Goal: Transaction & Acquisition: Book appointment/travel/reservation

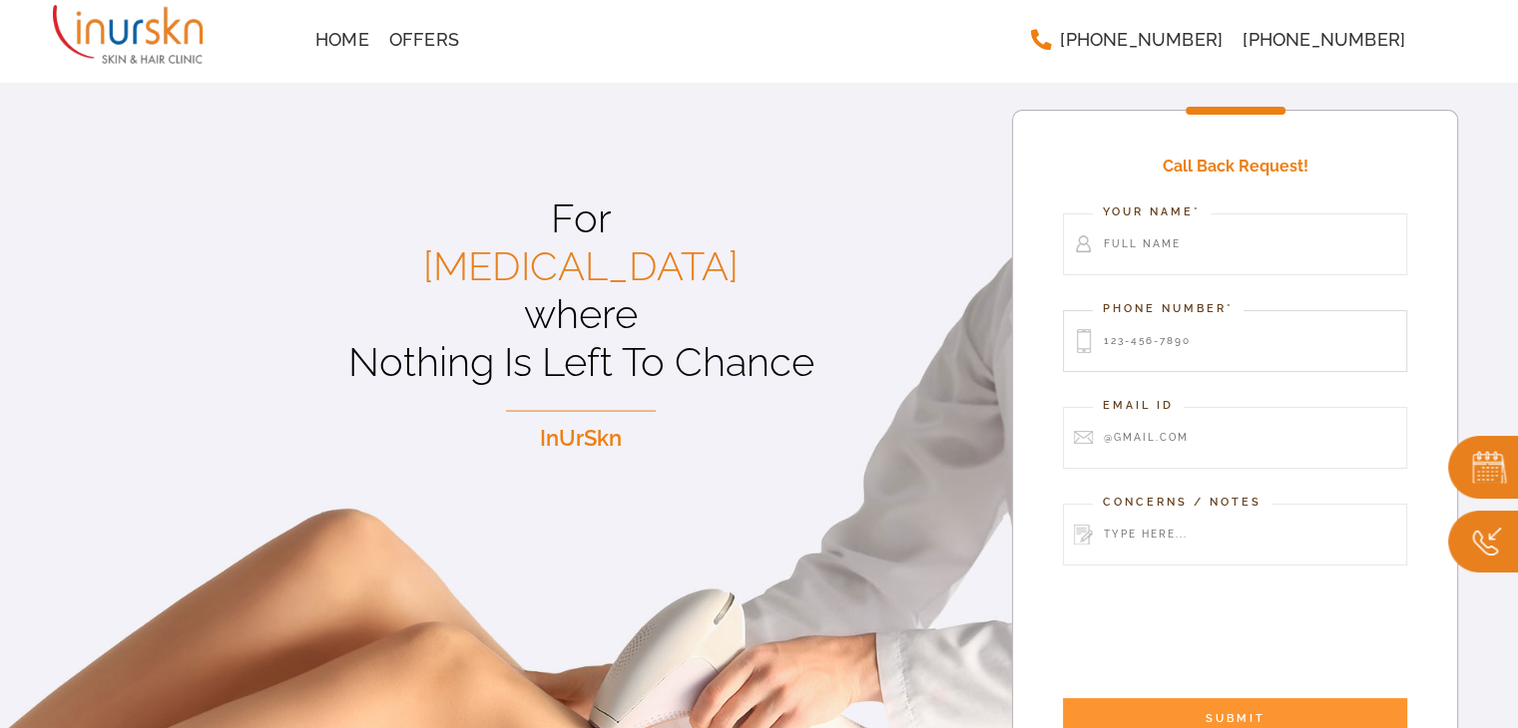
drag, startPoint x: 1138, startPoint y: 344, endPoint x: 1148, endPoint y: 346, distance: 10.2
click at [1138, 344] on input "Contact form" at bounding box center [1235, 341] width 344 height 62
click at [1453, 244] on div "Call Back Request! Your Name* Phone Number* Email Id Concerns / Notes SUBMIT" at bounding box center [1235, 450] width 446 height 680
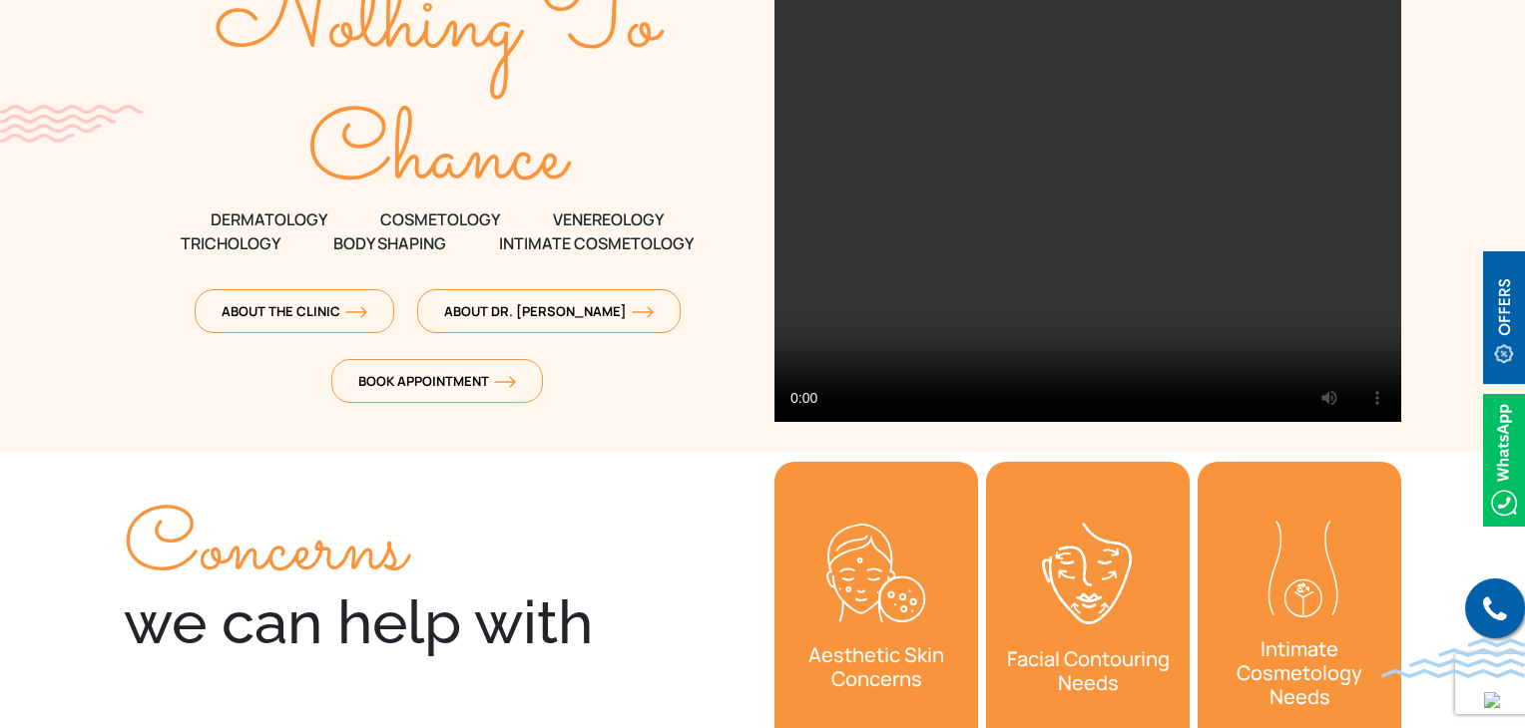
scroll to position [299, 0]
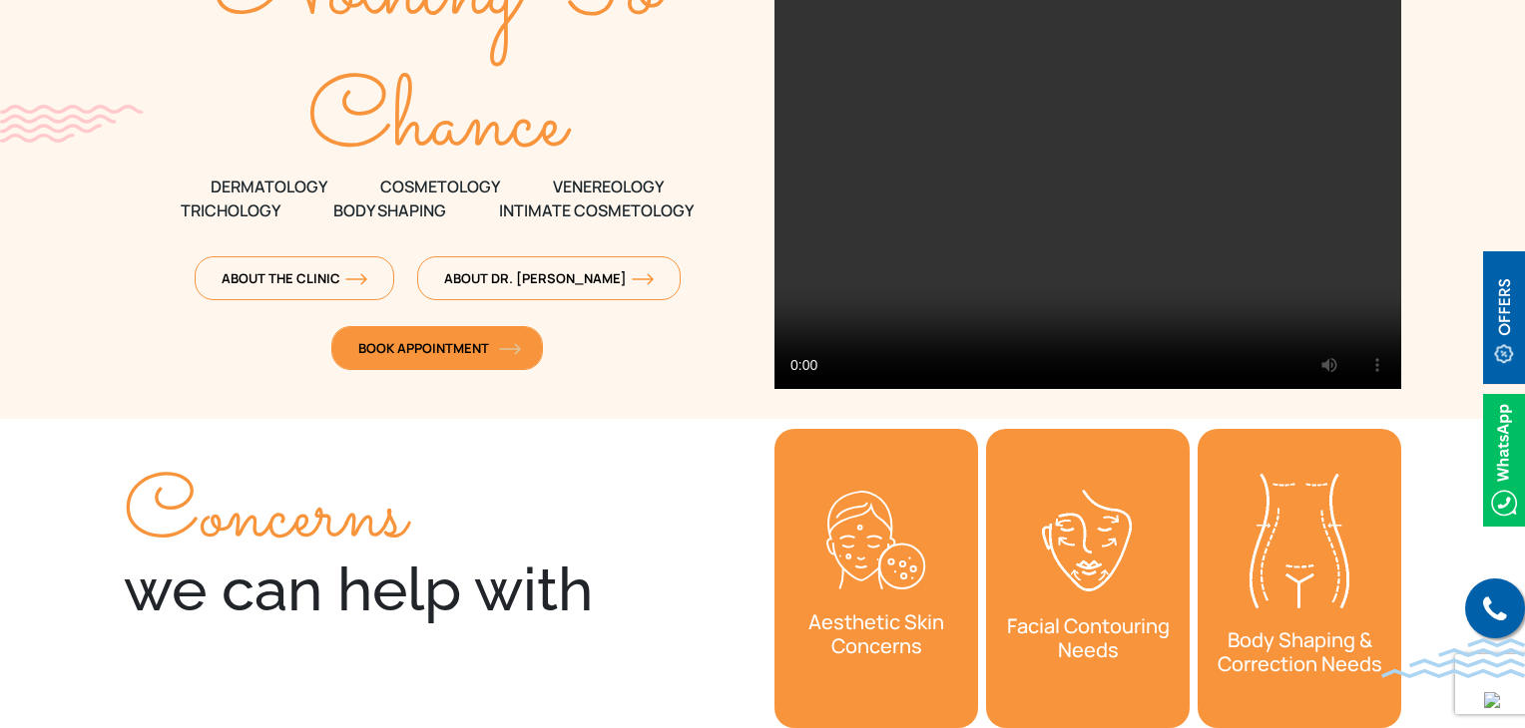
click at [411, 345] on span "Book Appointment" at bounding box center [437, 348] width 158 height 18
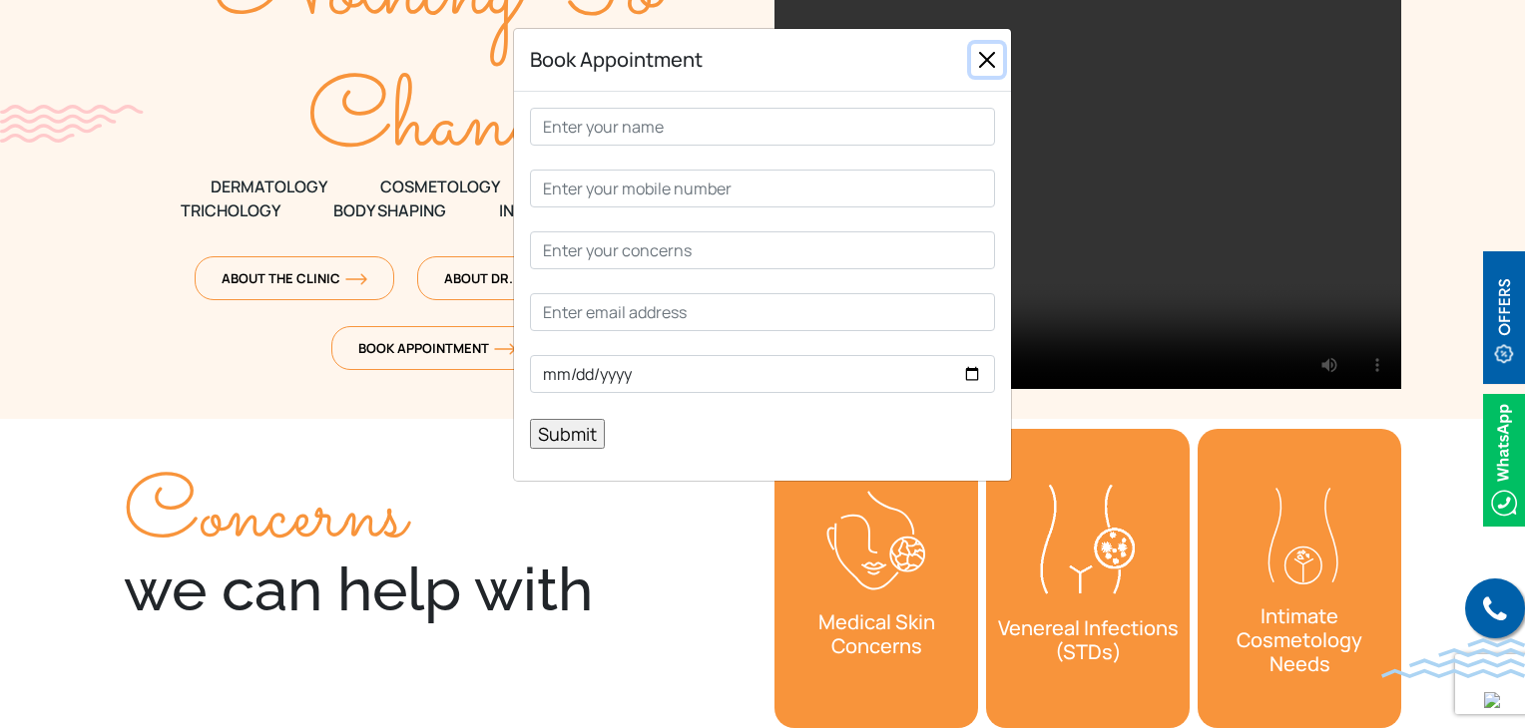
click at [986, 63] on button "Close" at bounding box center [987, 60] width 32 height 32
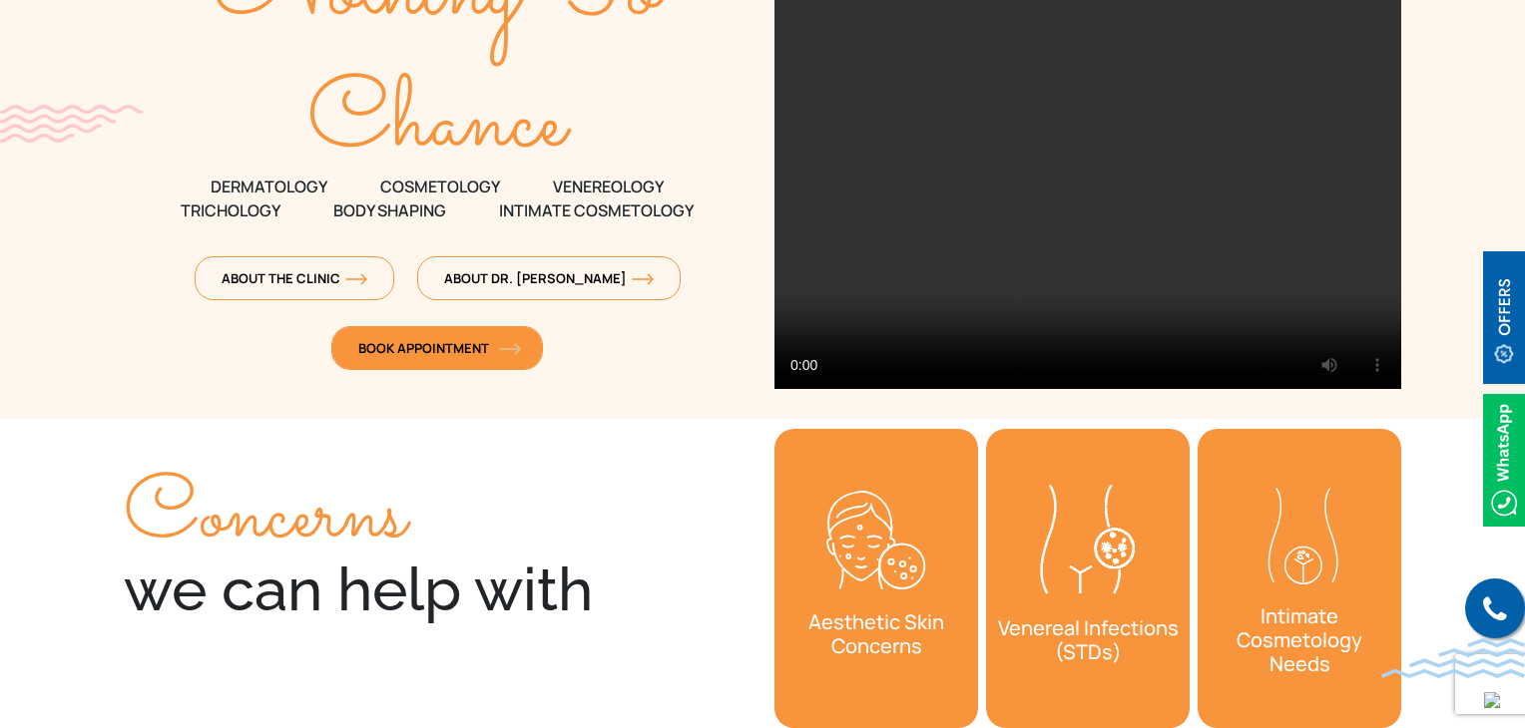
click at [447, 343] on span "Book Appointment" at bounding box center [437, 348] width 158 height 18
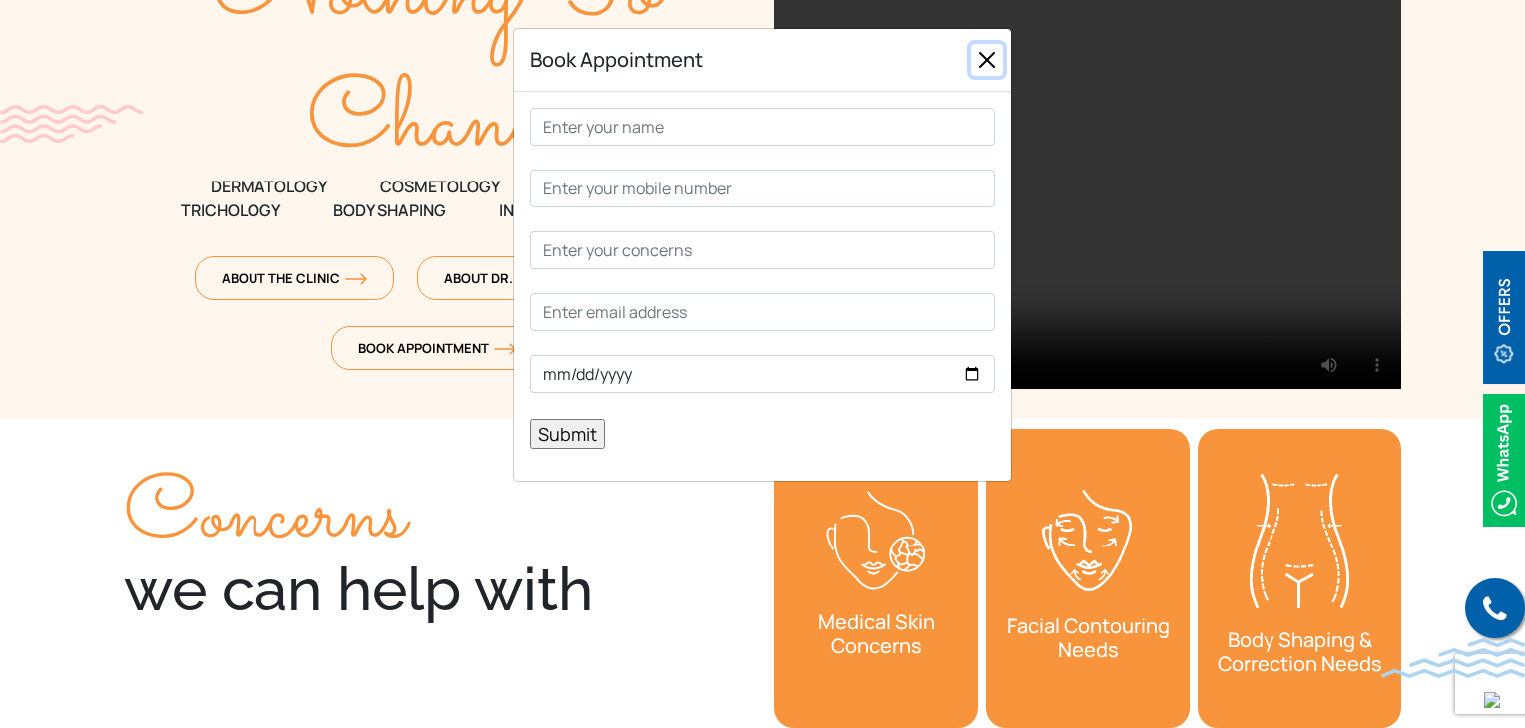
click at [989, 61] on button "Close" at bounding box center [987, 60] width 32 height 32
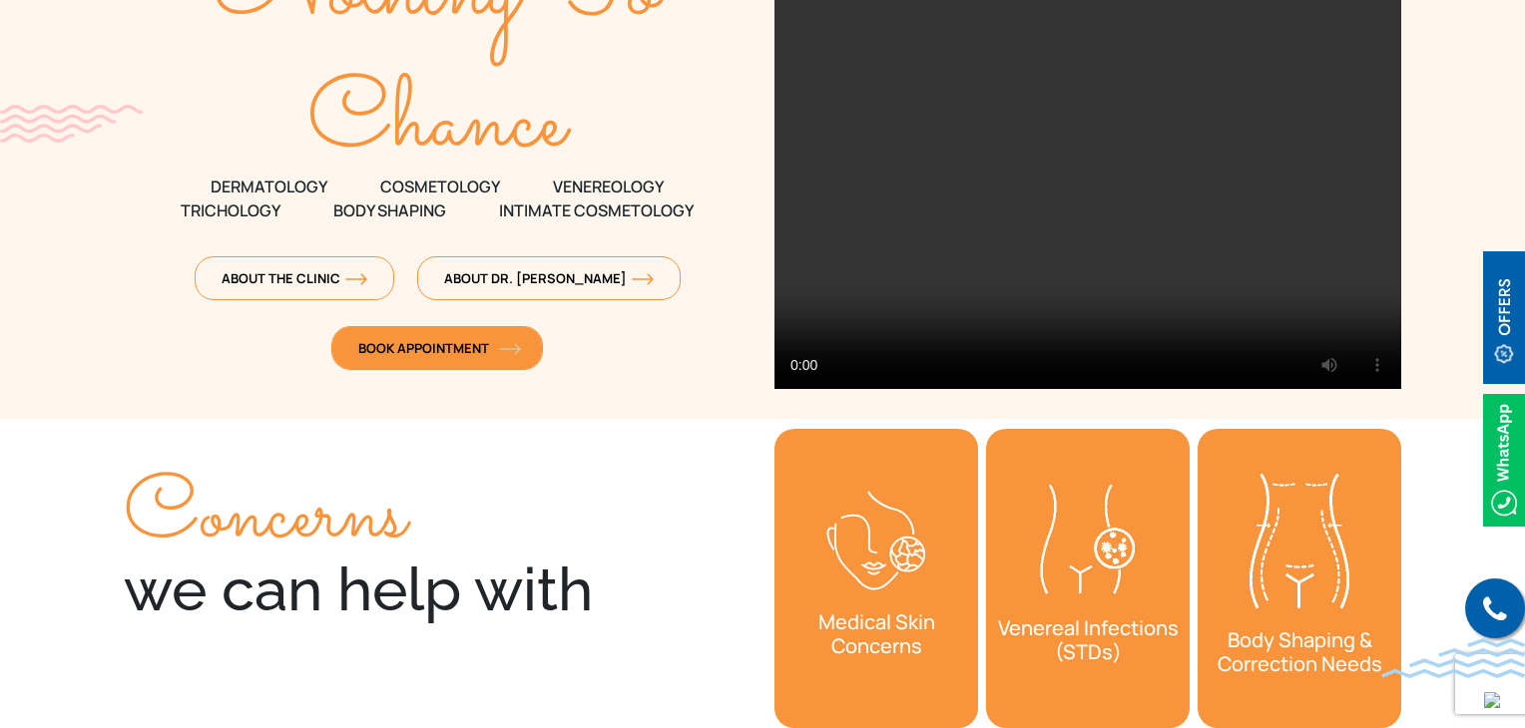
click at [459, 348] on span "Book Appointment" at bounding box center [437, 348] width 158 height 18
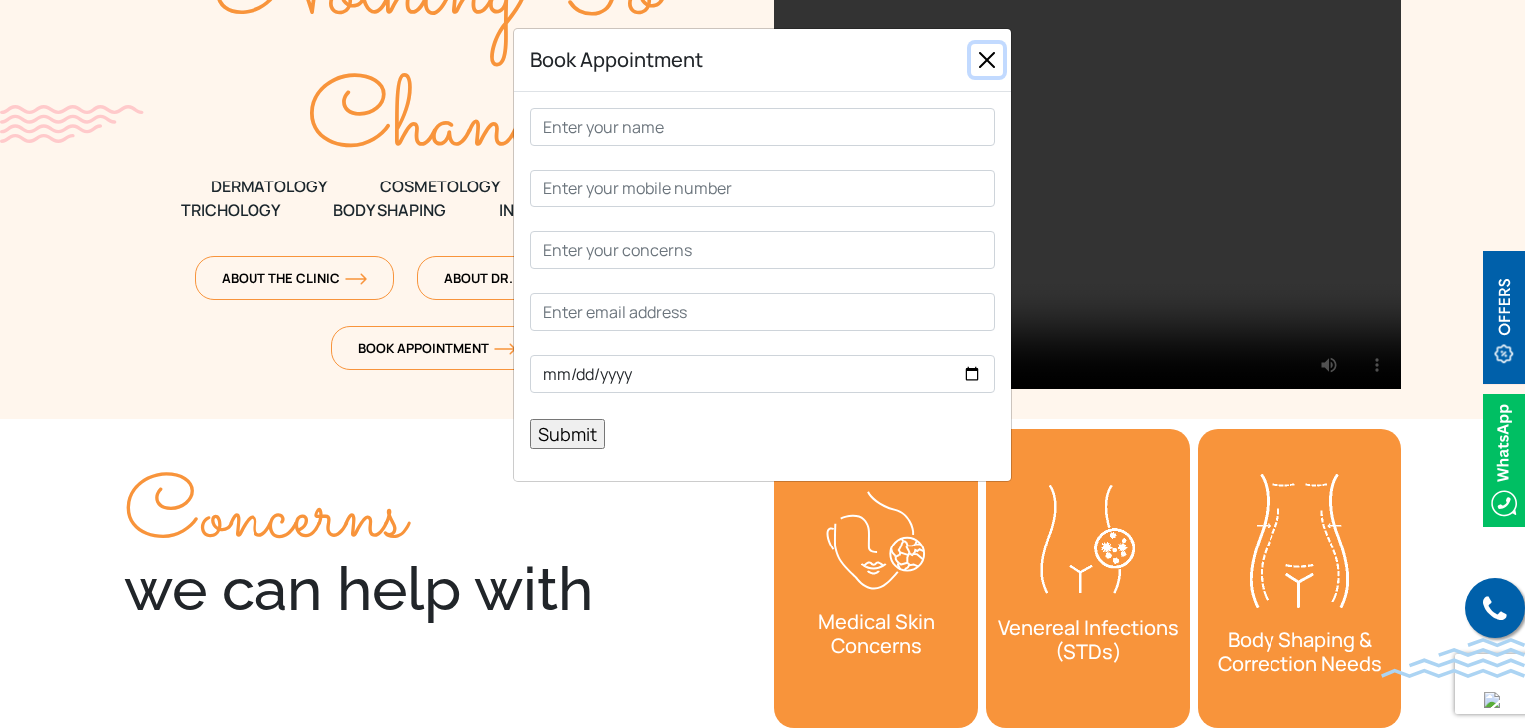
click at [986, 56] on button "Close" at bounding box center [987, 60] width 32 height 32
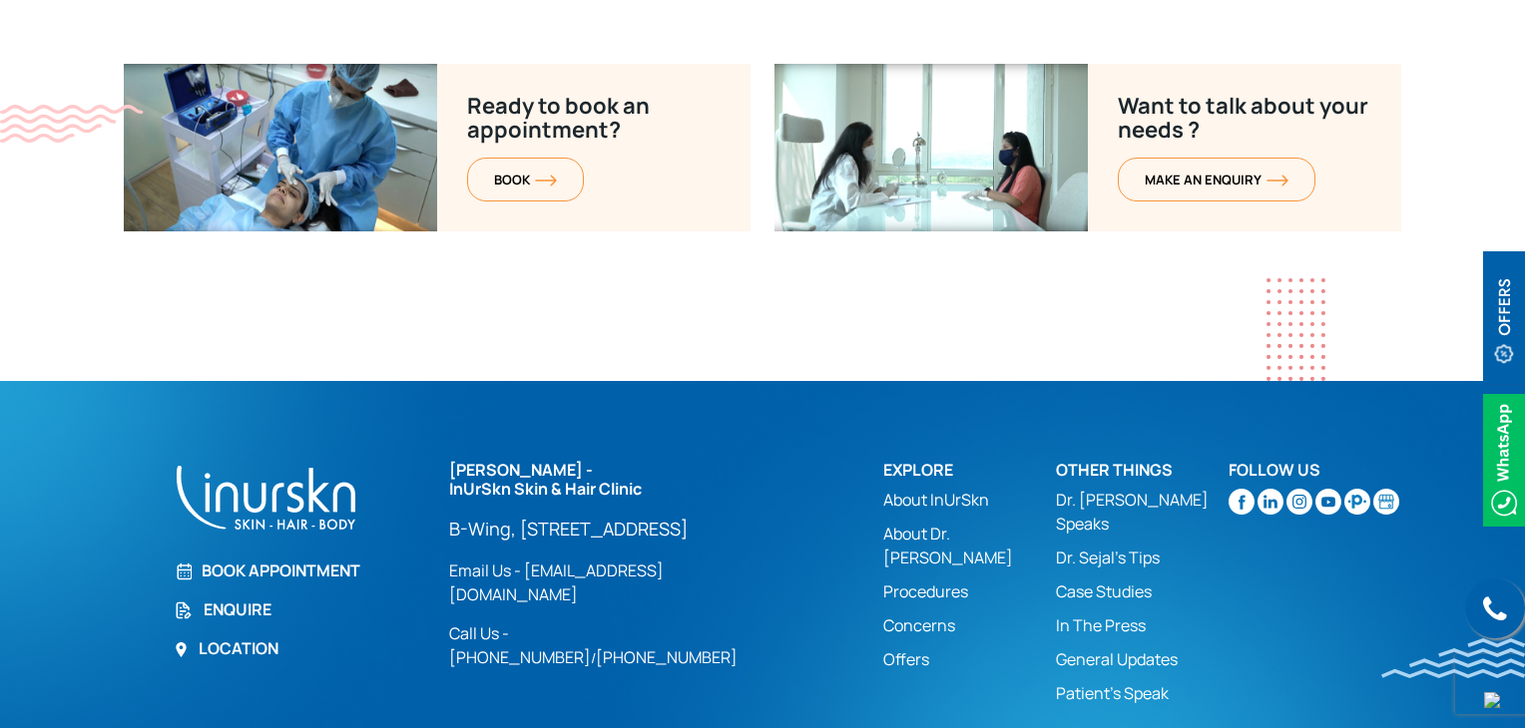
scroll to position [8095, 0]
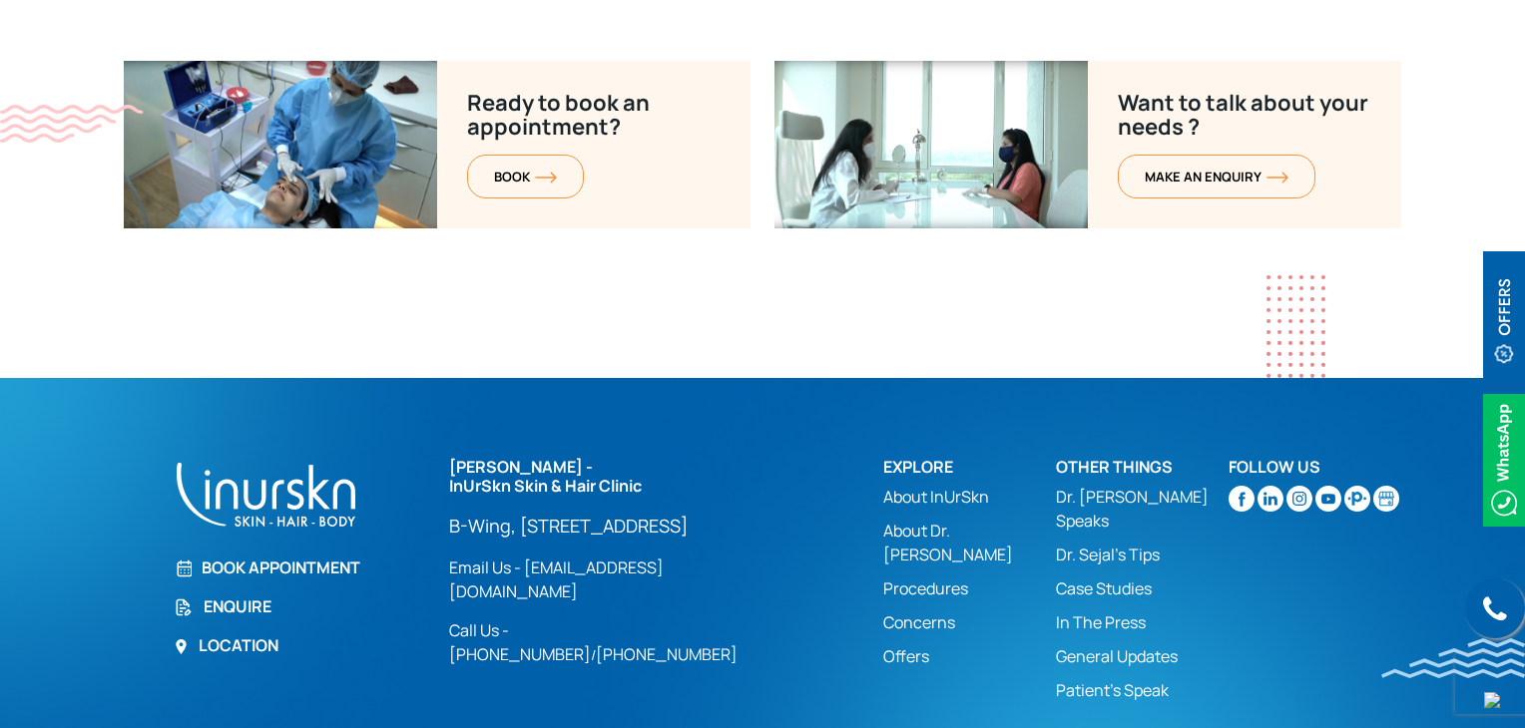
click at [260, 595] on link "Enquire" at bounding box center [299, 607] width 251 height 24
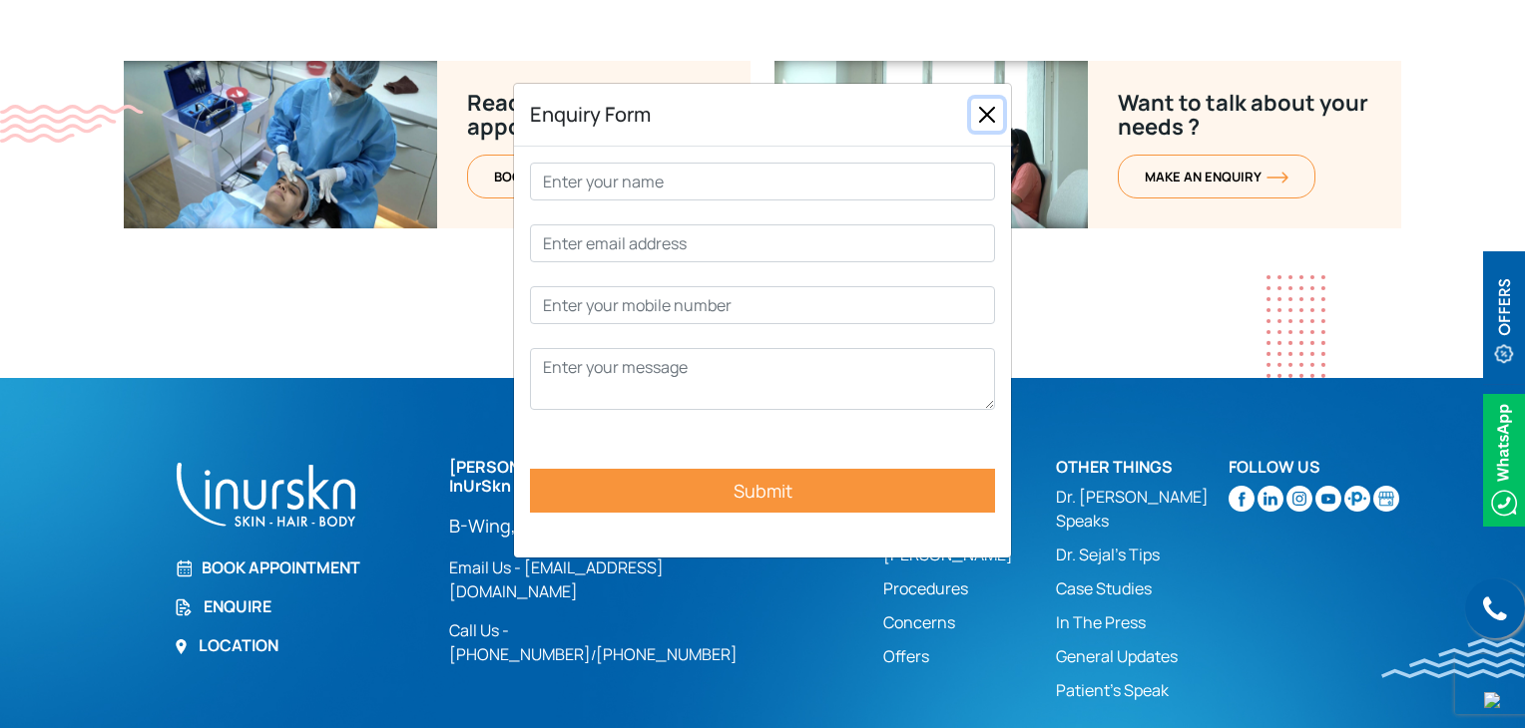
click at [991, 114] on button "Close" at bounding box center [987, 115] width 32 height 32
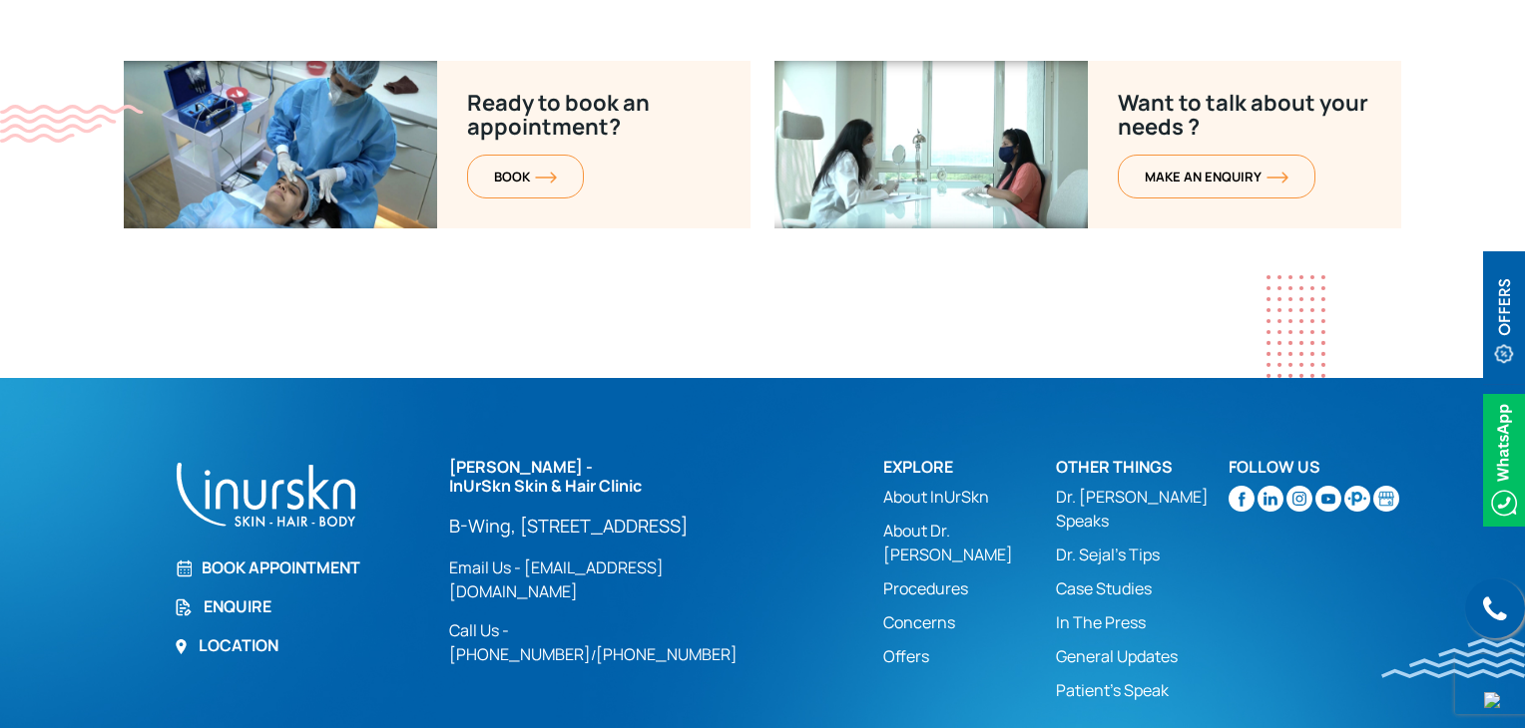
click at [220, 556] on link "Book Appointment" at bounding box center [299, 568] width 251 height 24
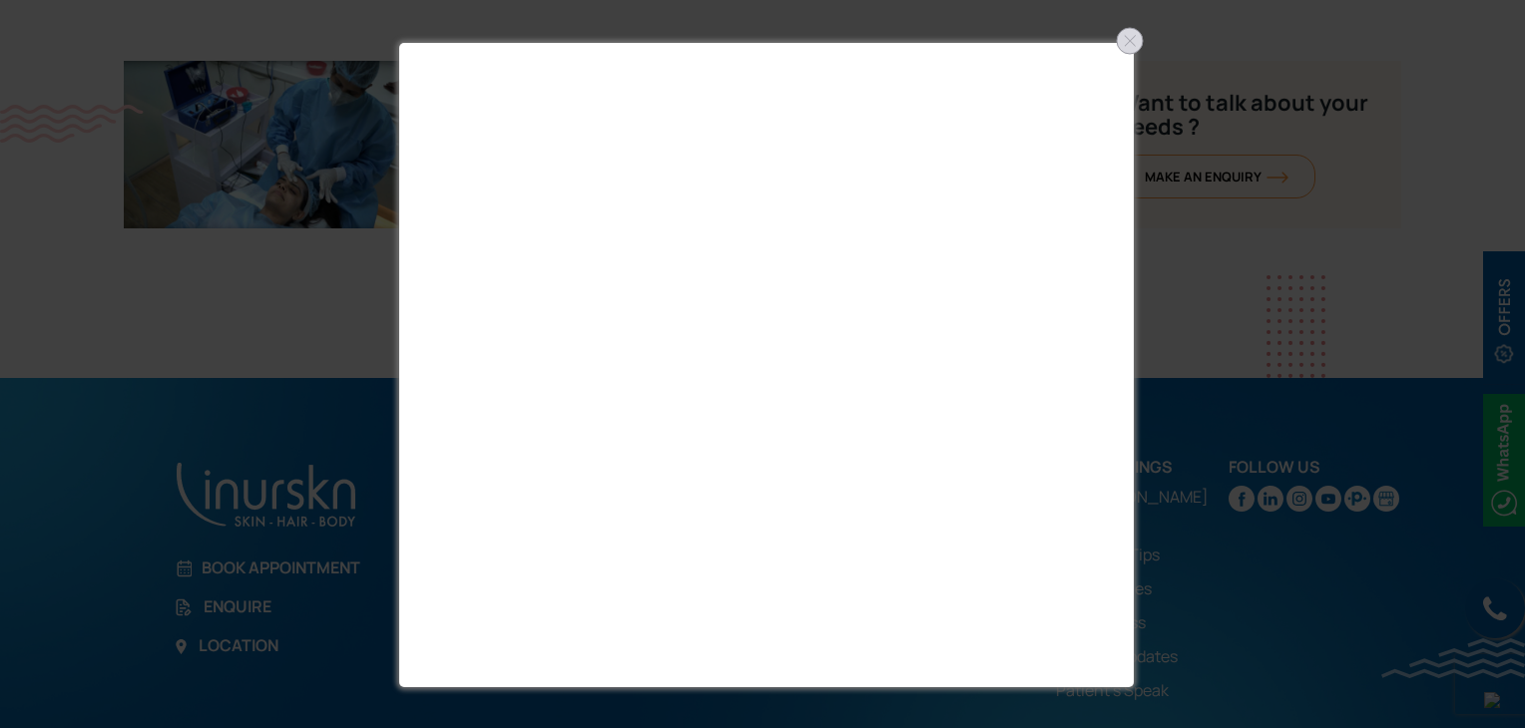
click at [1123, 42] on div at bounding box center [1130, 41] width 32 height 32
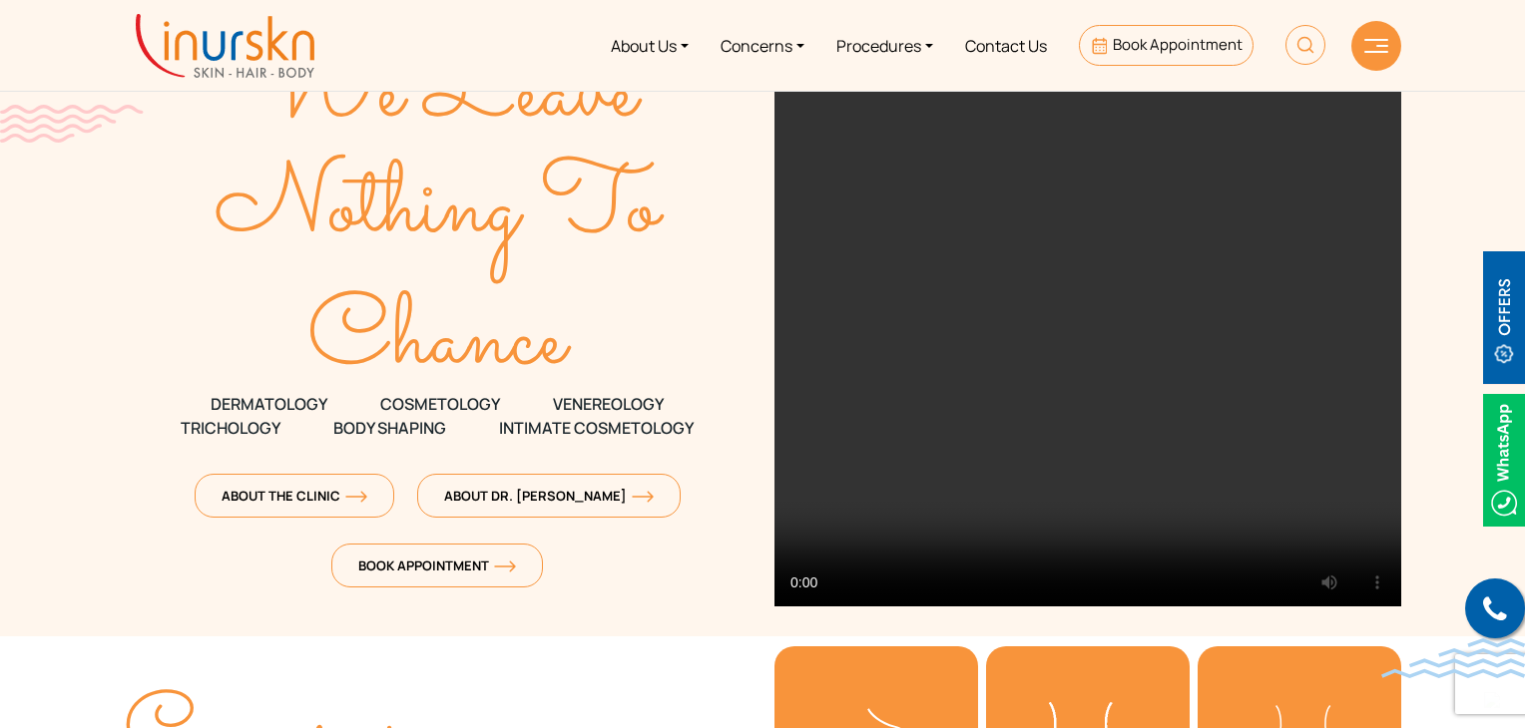
scroll to position [200, 0]
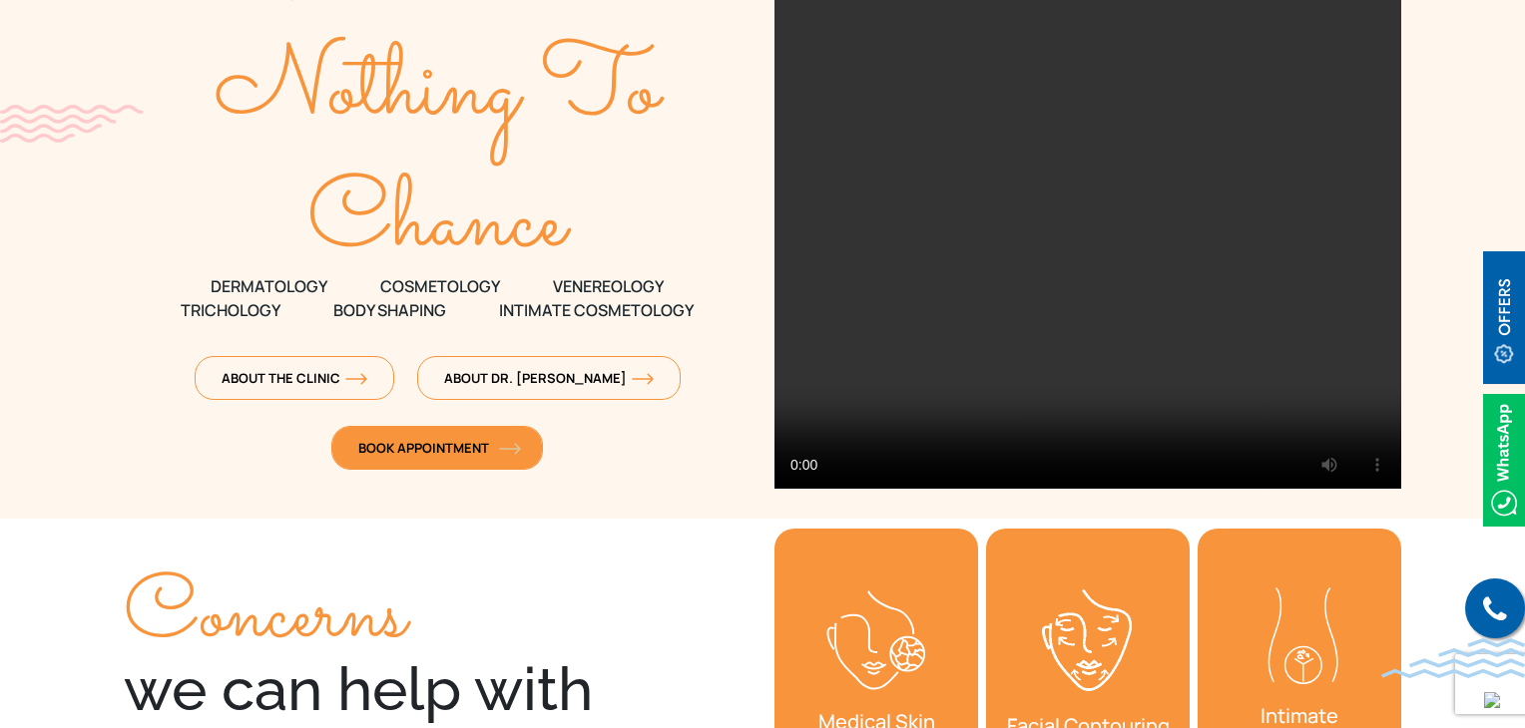
click at [444, 439] on span "Book Appointment" at bounding box center [437, 448] width 158 height 18
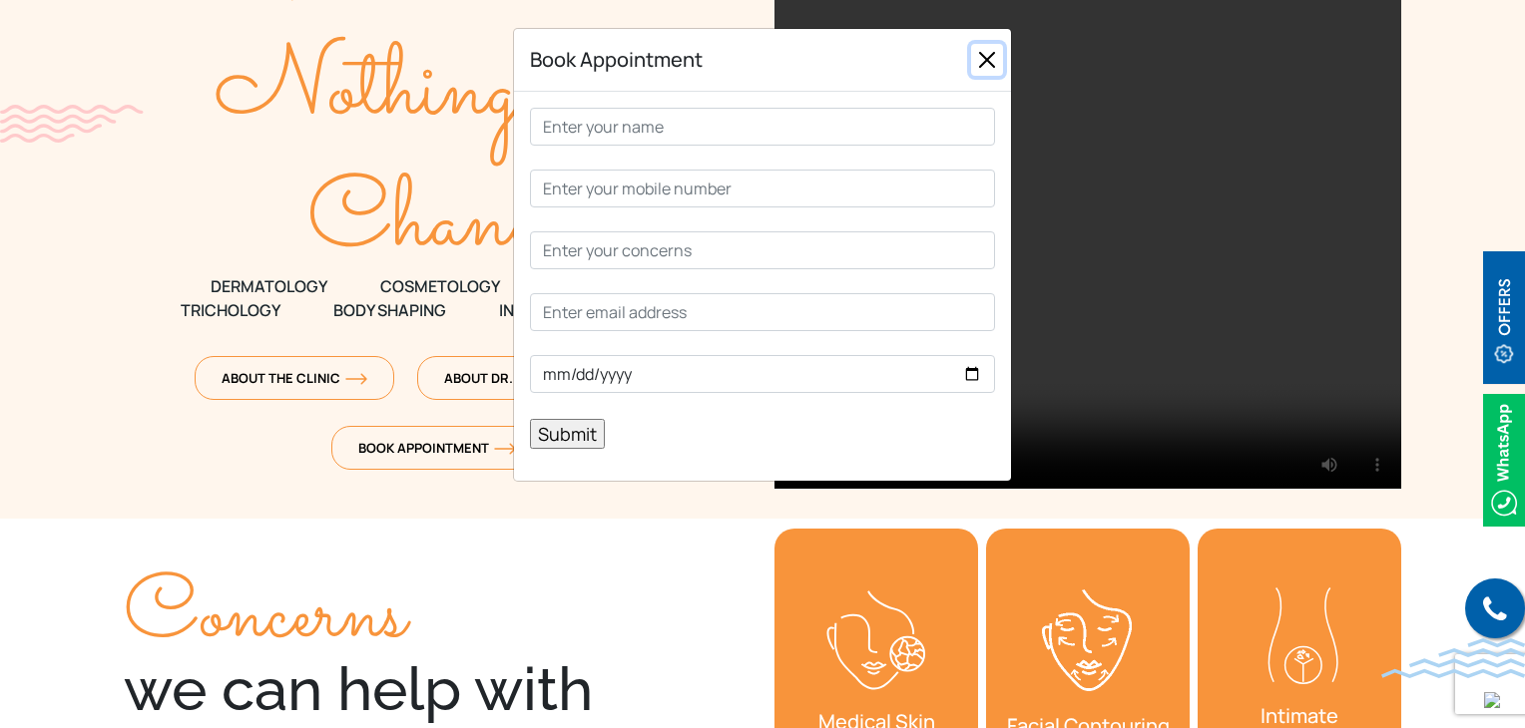
click at [988, 63] on button "Close" at bounding box center [987, 60] width 32 height 32
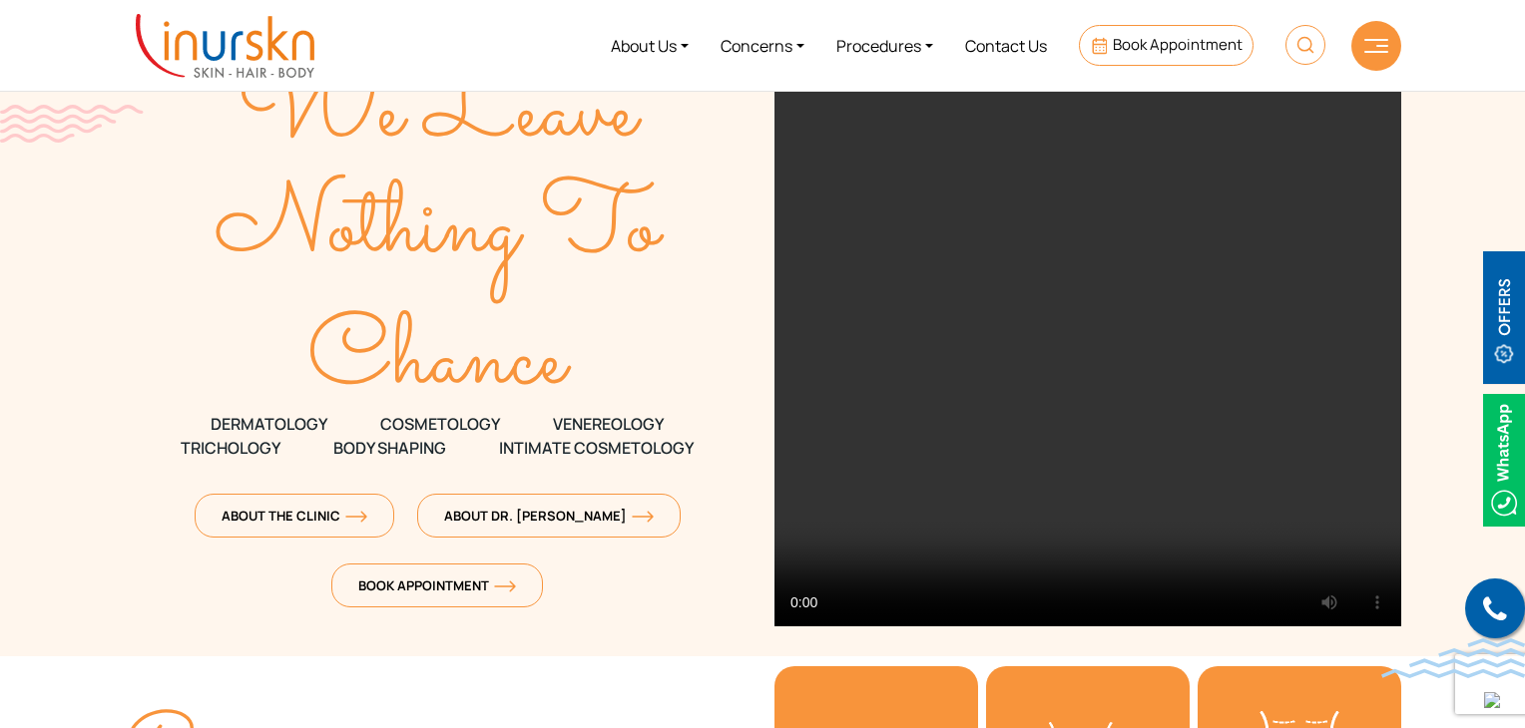
scroll to position [0, 0]
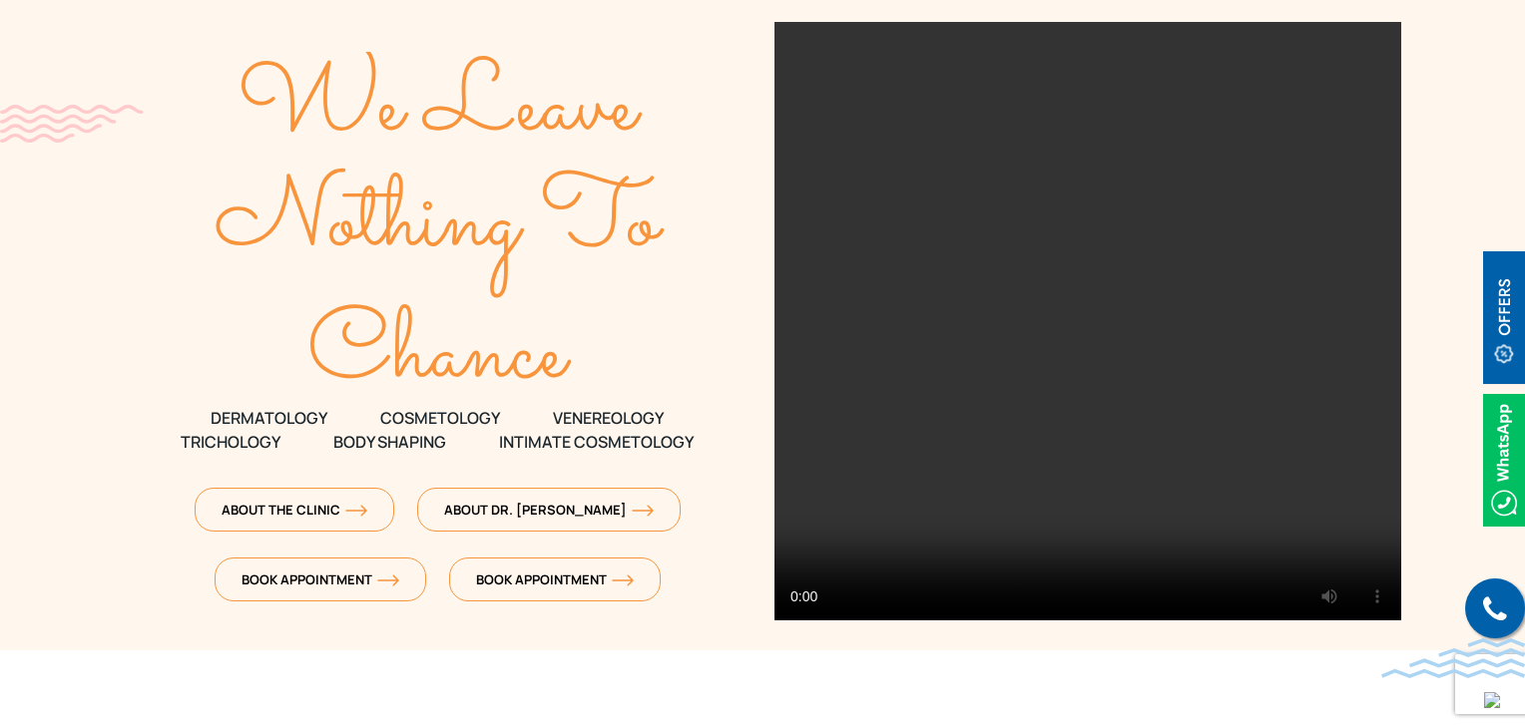
scroll to position [200, 0]
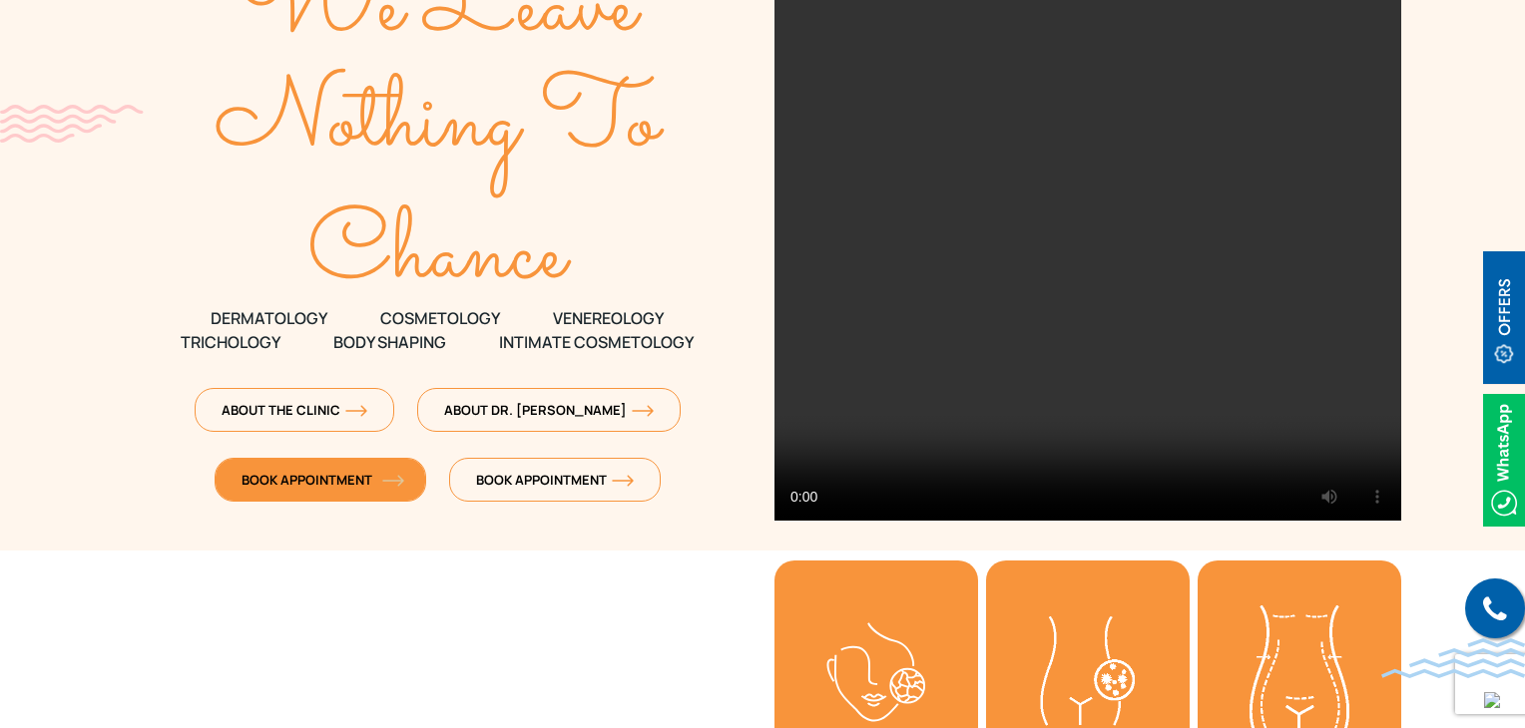
click at [297, 480] on span "Book Appointment" at bounding box center [320, 480] width 158 height 18
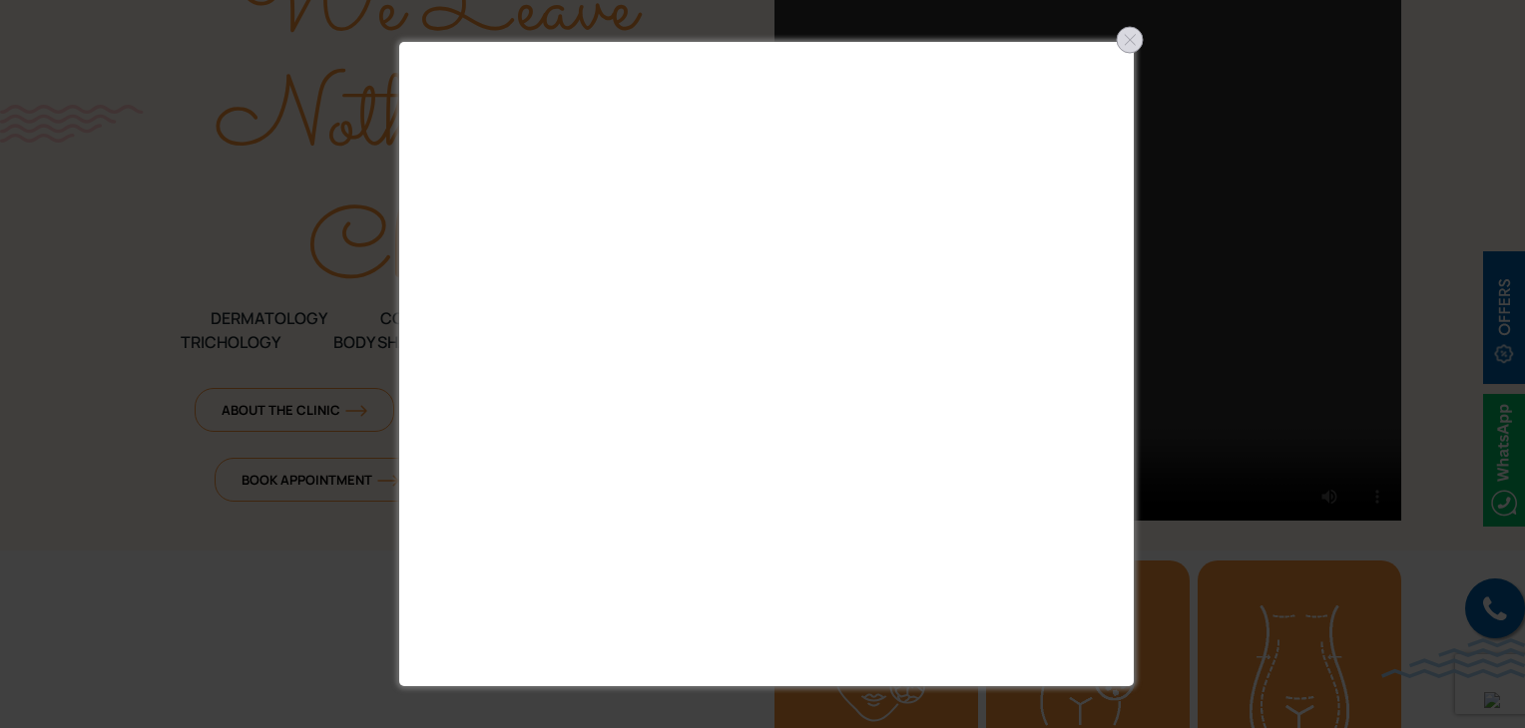
click at [1126, 44] on div at bounding box center [1130, 40] width 32 height 32
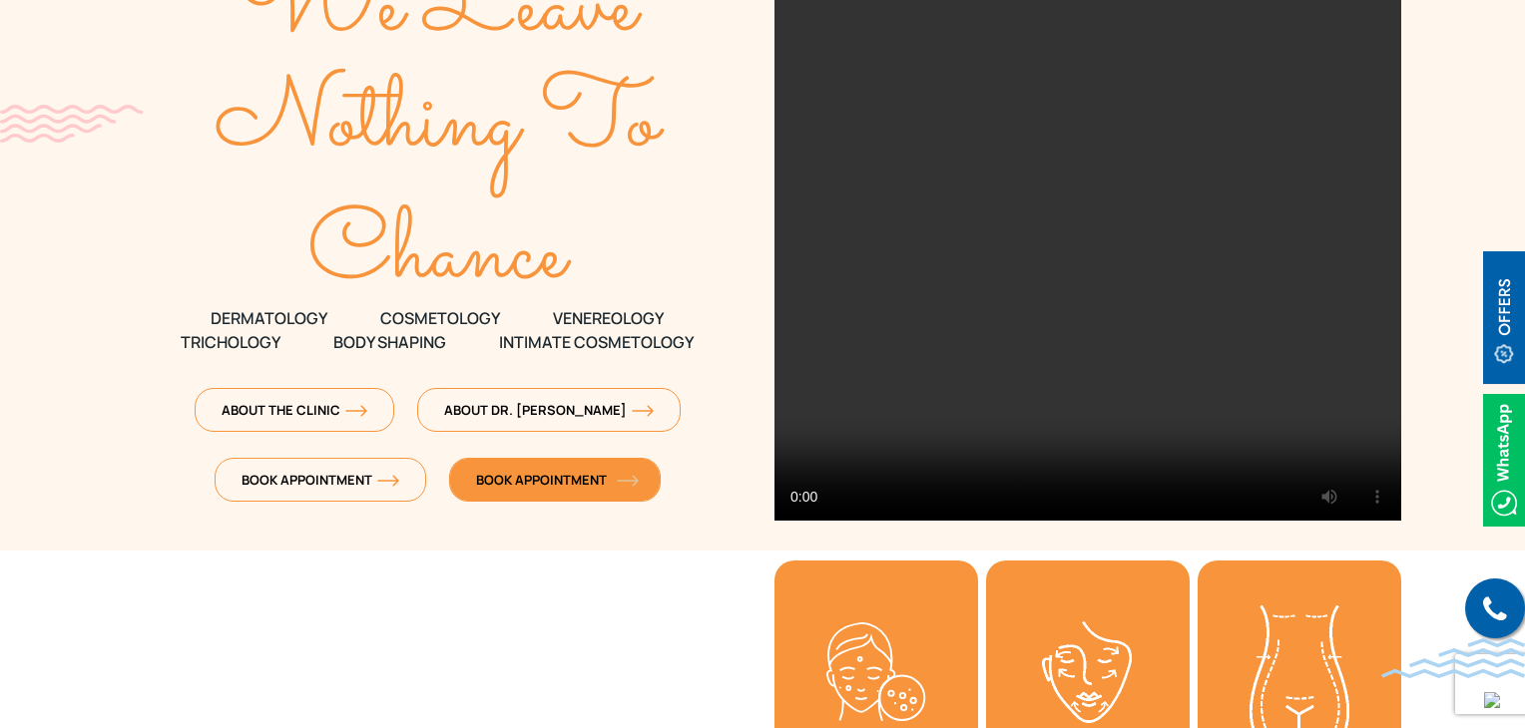
click at [559, 488] on link "Book Appointment" at bounding box center [555, 480] width 212 height 44
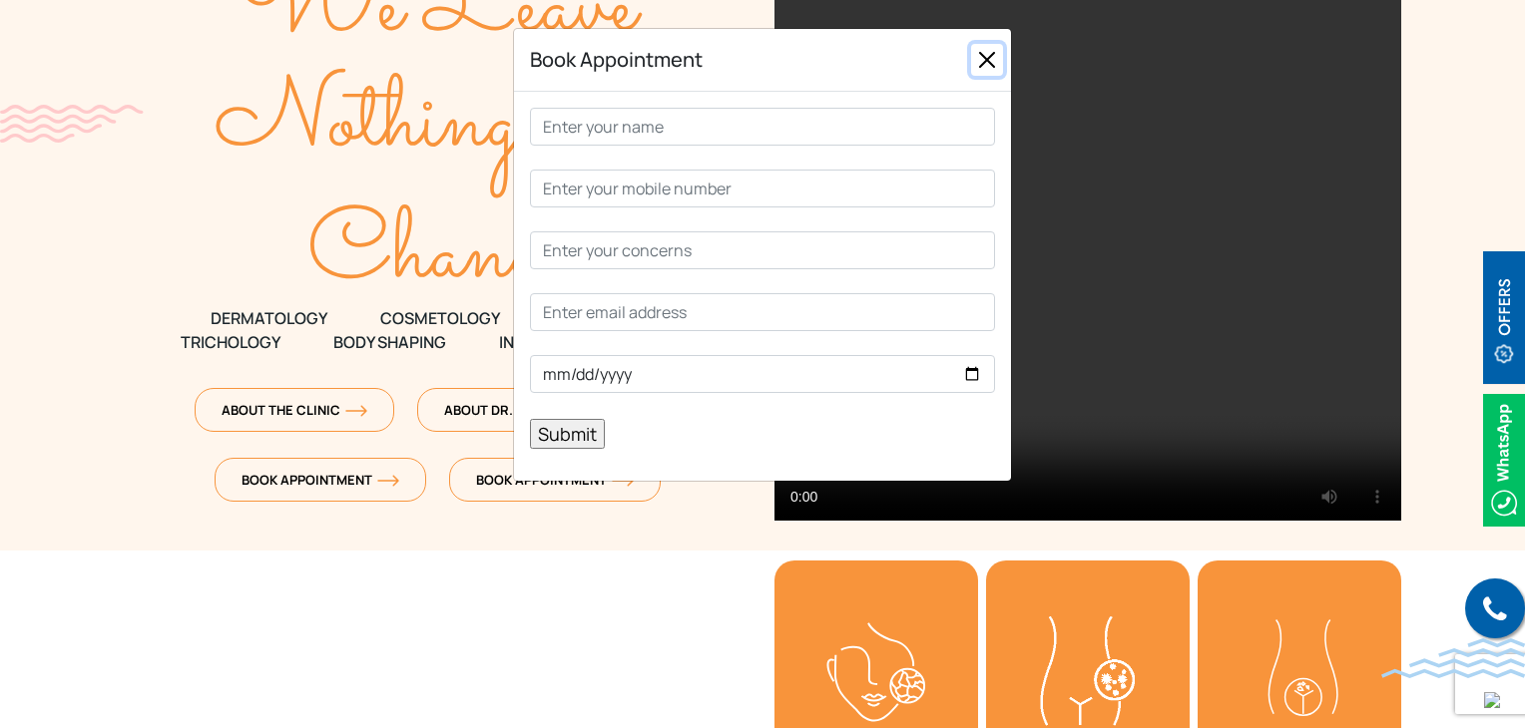
click at [993, 58] on button "Close" at bounding box center [987, 60] width 32 height 32
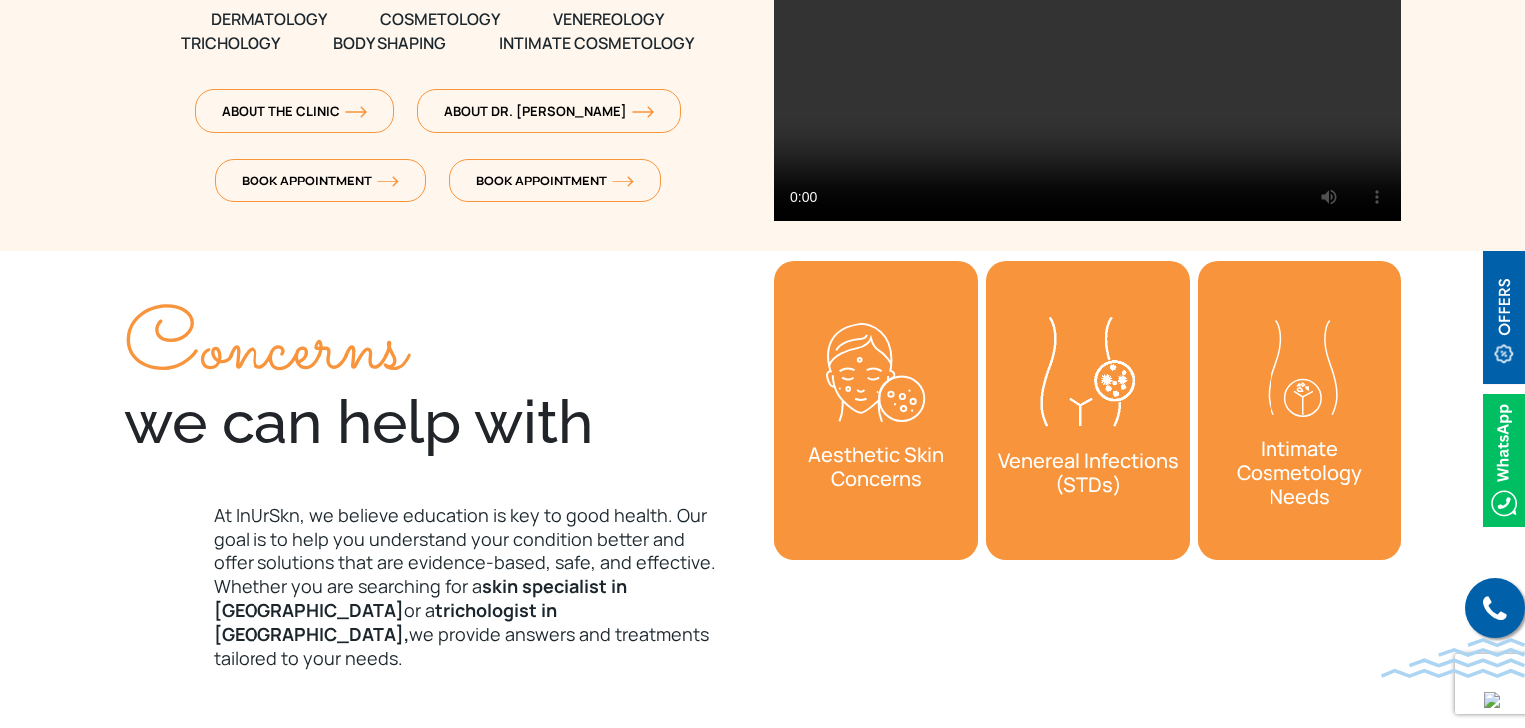
scroll to position [399, 0]
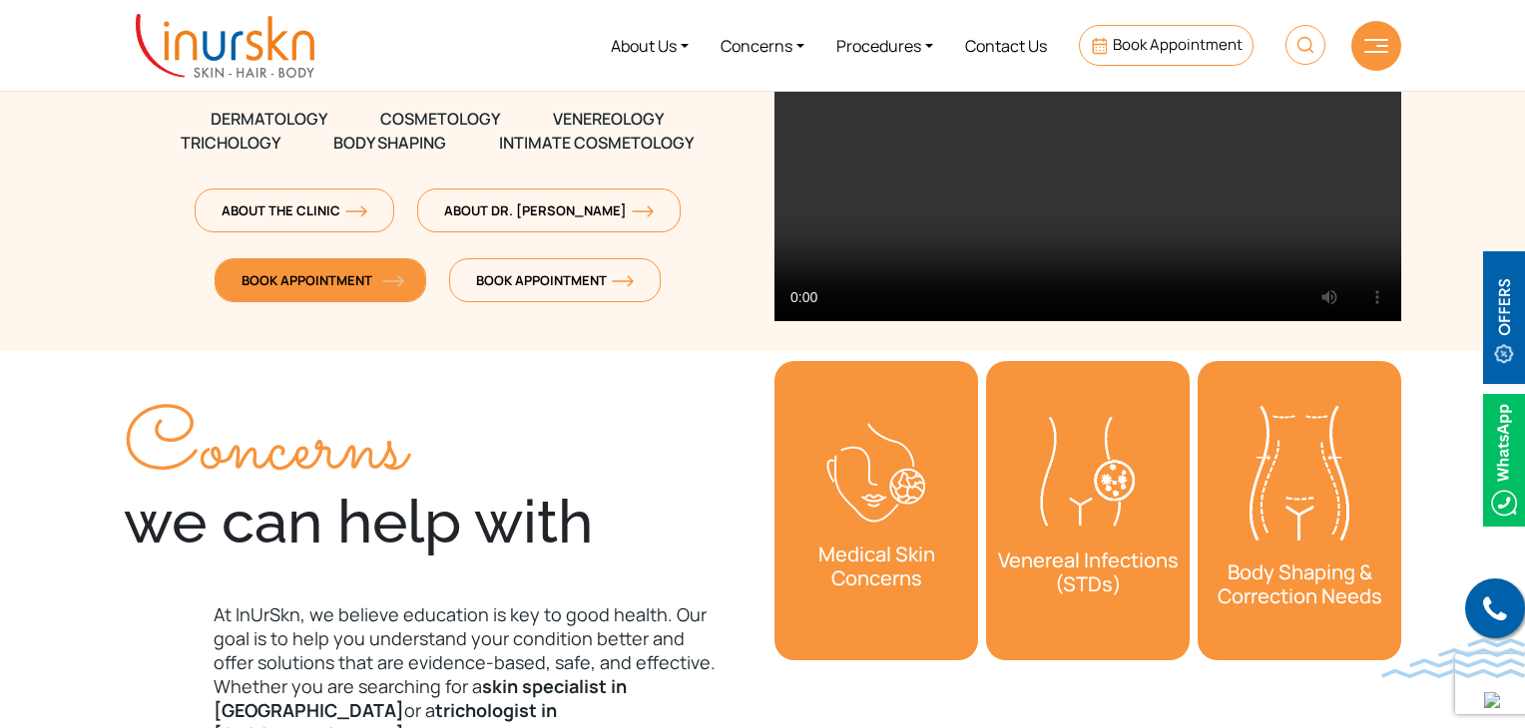
click at [299, 280] on span "Book Appointment" at bounding box center [320, 280] width 158 height 18
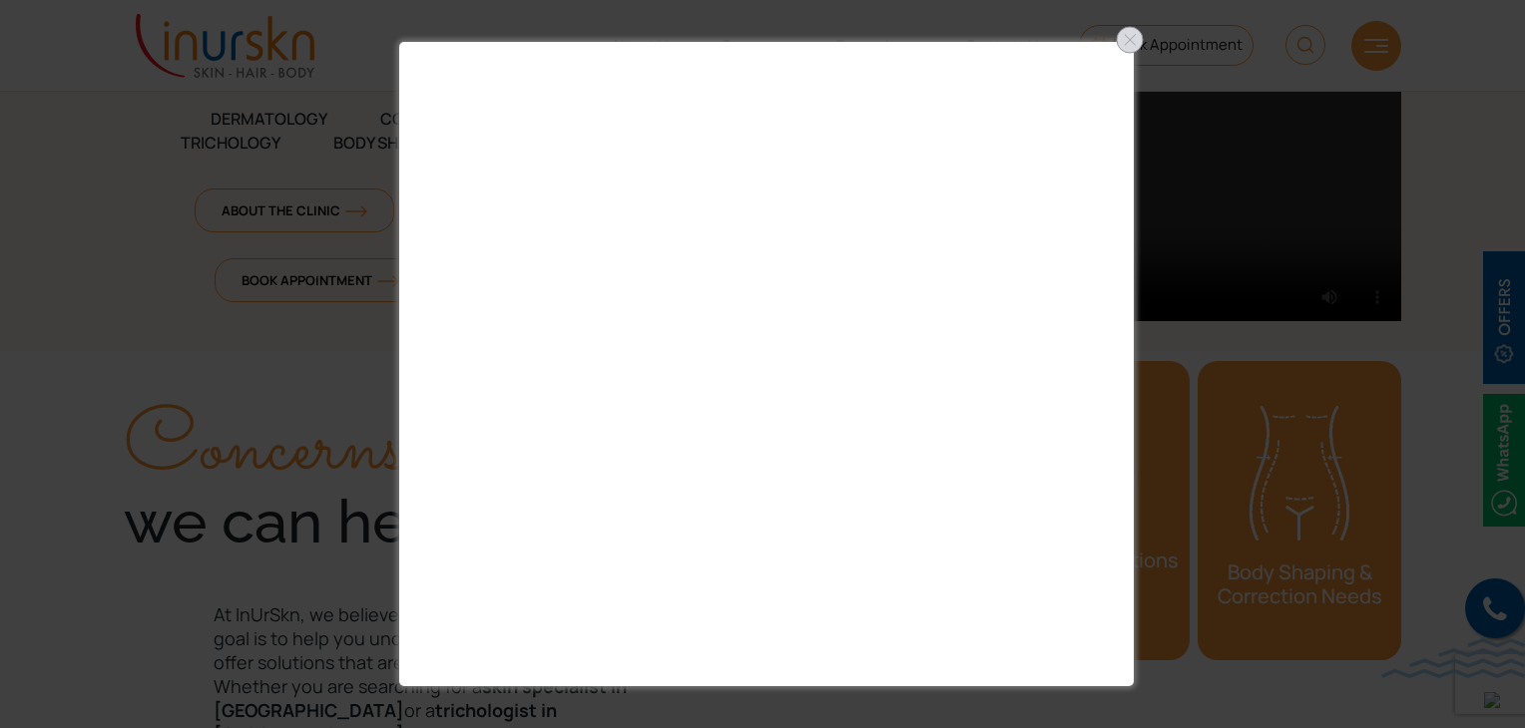
click at [1124, 37] on div at bounding box center [1130, 40] width 32 height 32
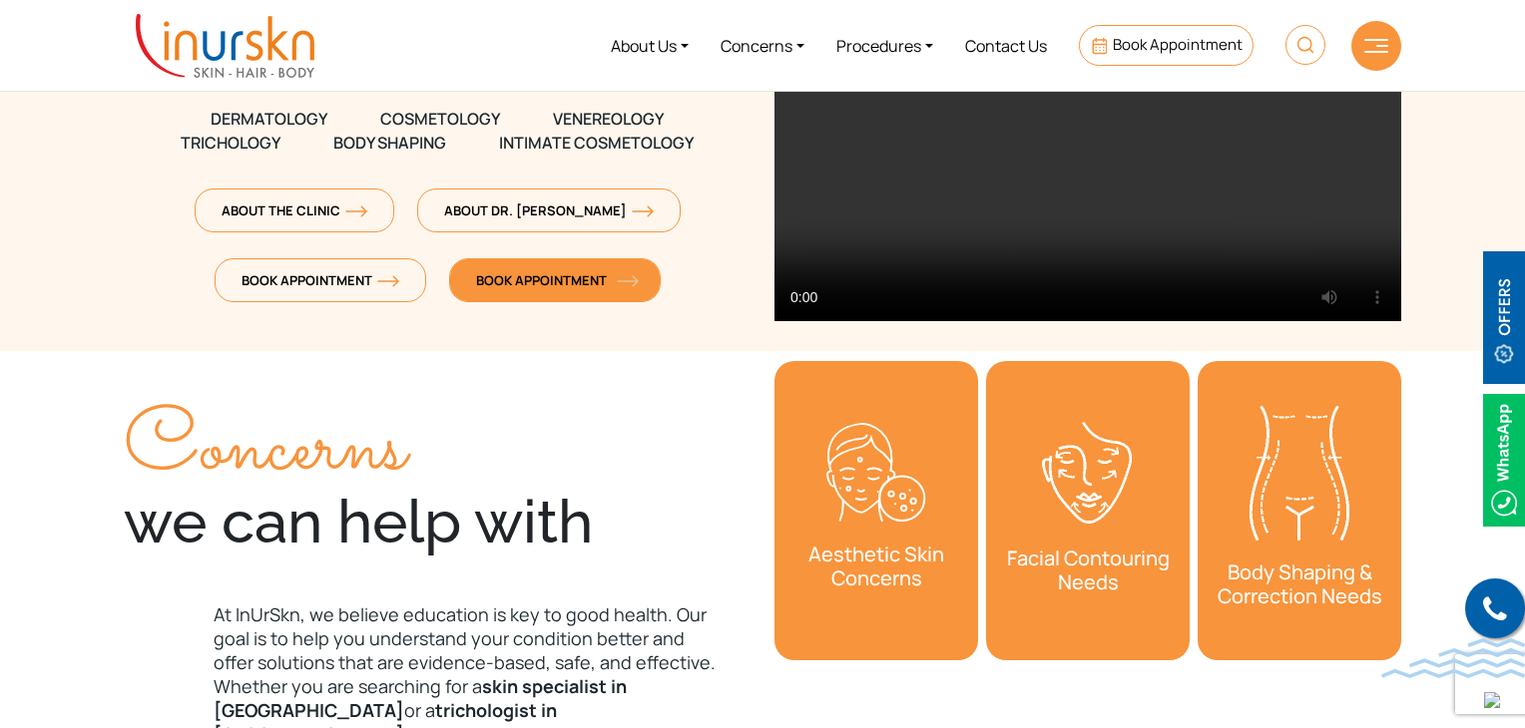
click at [562, 276] on span "Book Appointment" at bounding box center [555, 280] width 158 height 18
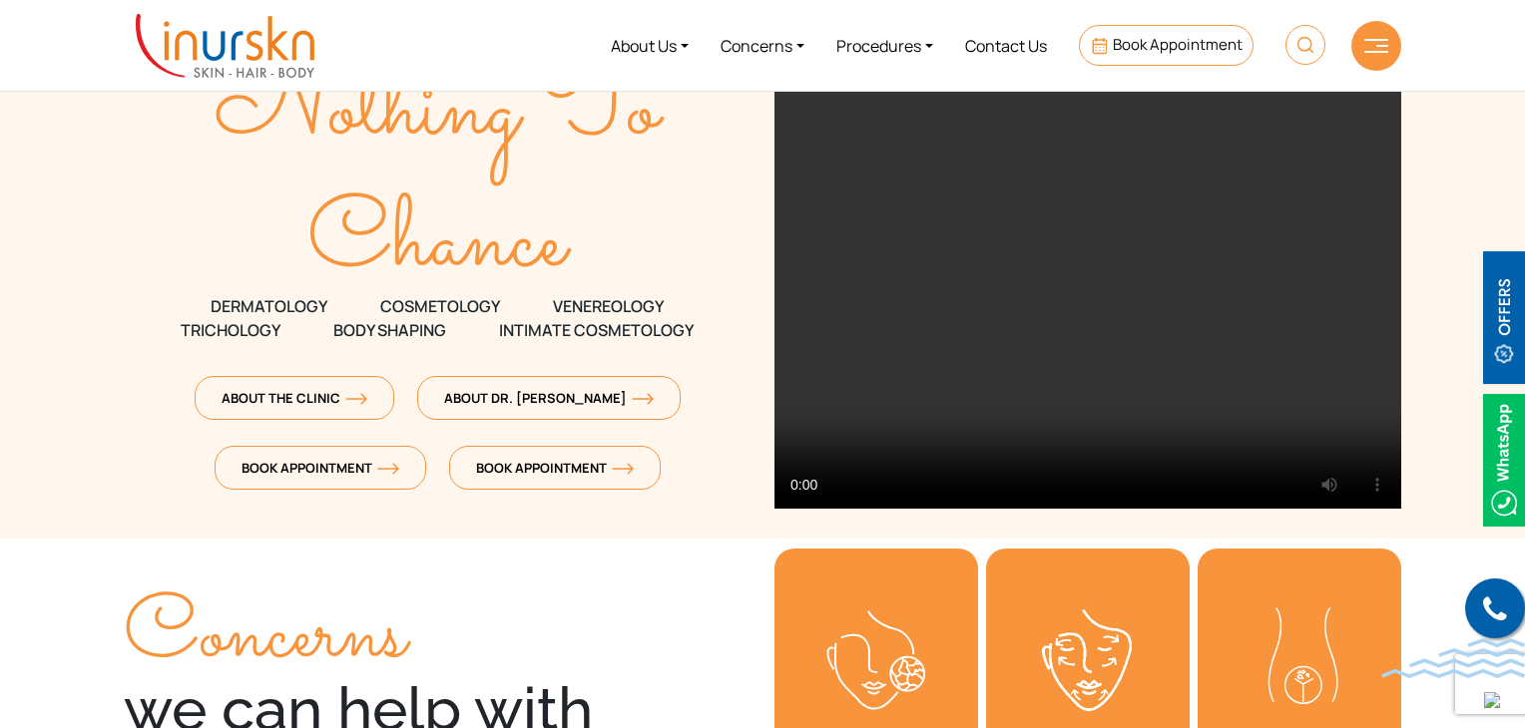
scroll to position [200, 0]
